Goal: Find specific page/section: Find specific page/section

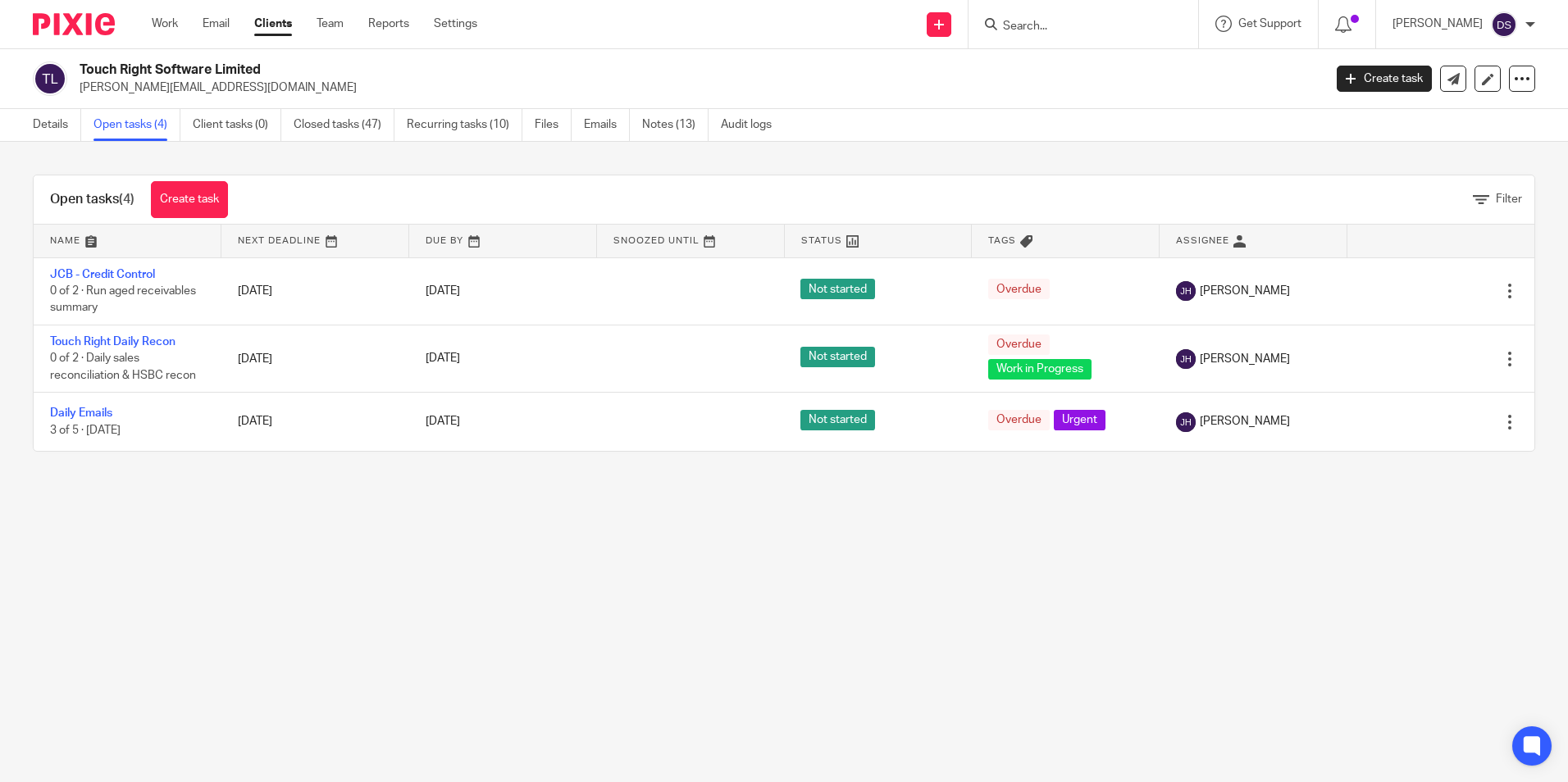
click at [1073, 19] on input "Search" at bounding box center [1075, 26] width 148 height 14
type input "bhnv"
click at [1093, 61] on link at bounding box center [1099, 63] width 204 height 24
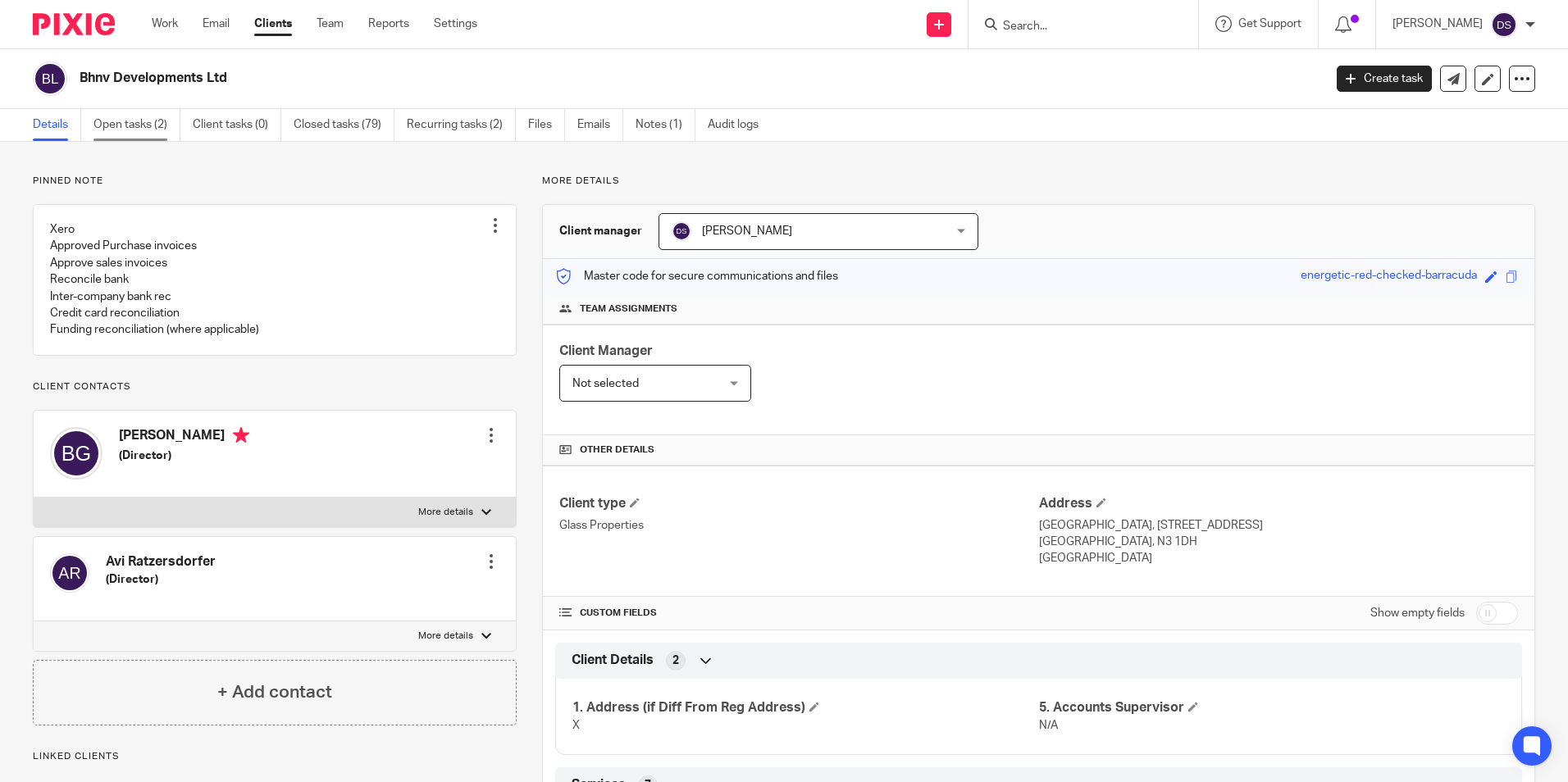
click at [111, 123] on link "Open tasks (2)" at bounding box center [137, 125] width 87 height 32
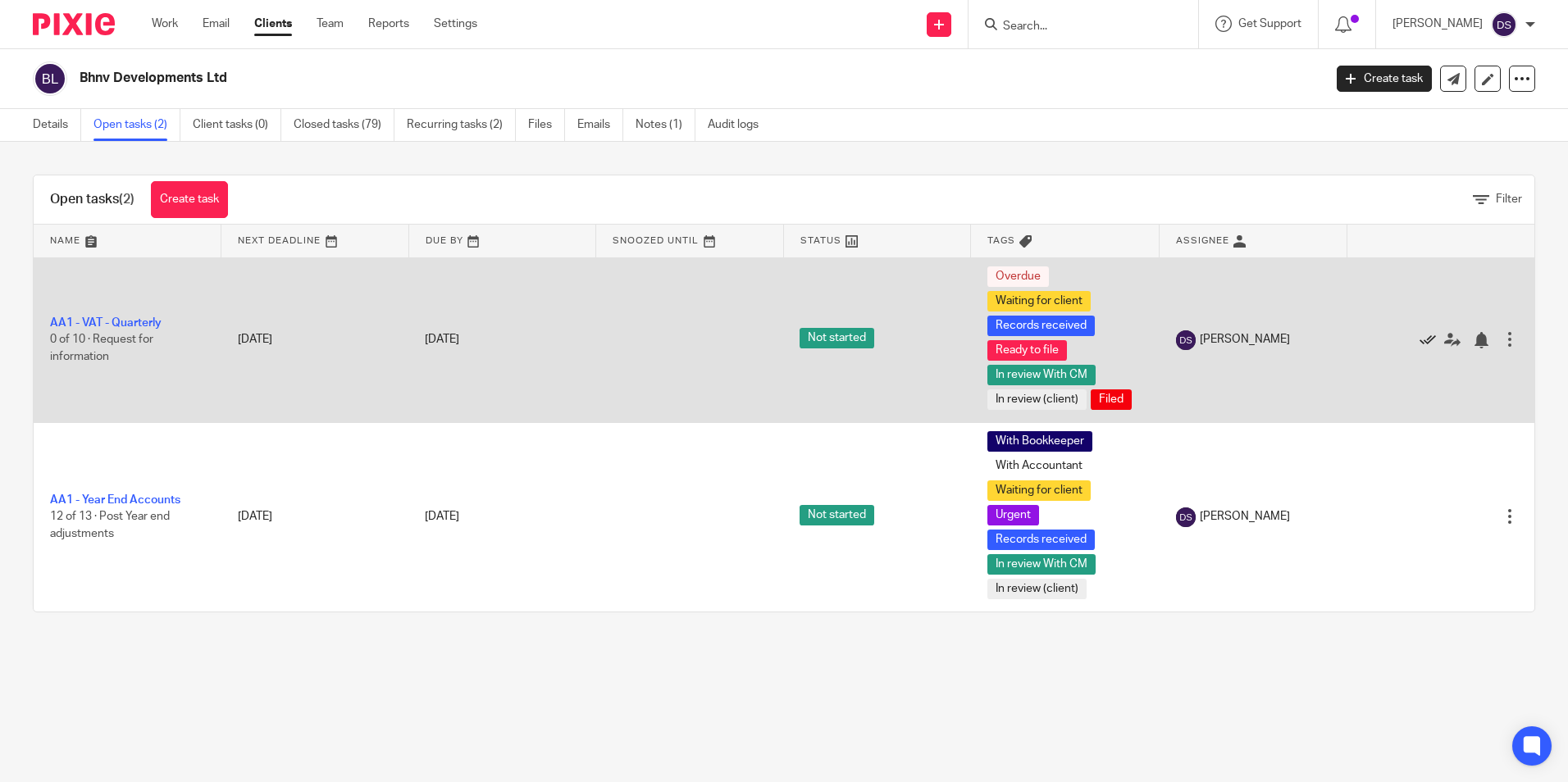
click at [1419, 334] on icon at bounding box center [1427, 339] width 16 height 16
